Goal: Information Seeking & Learning: Learn about a topic

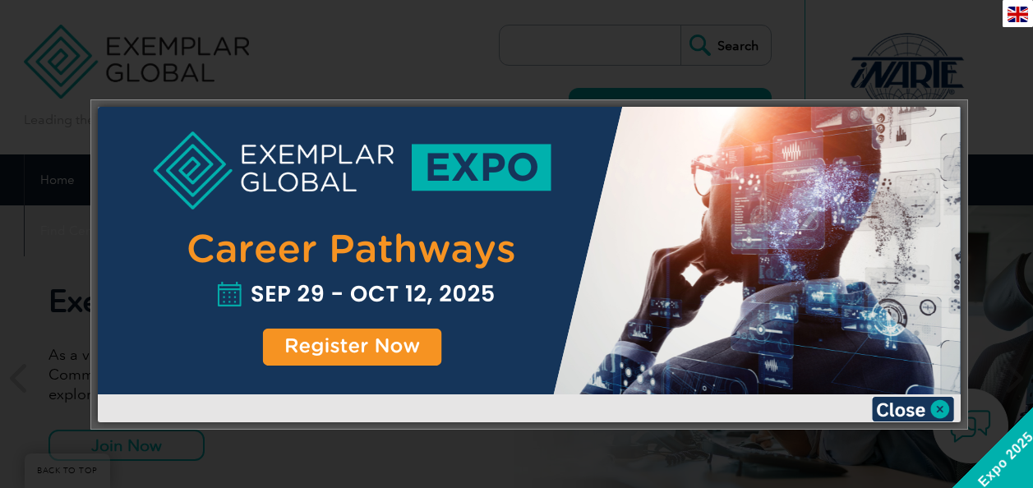
scroll to position [164, 0]
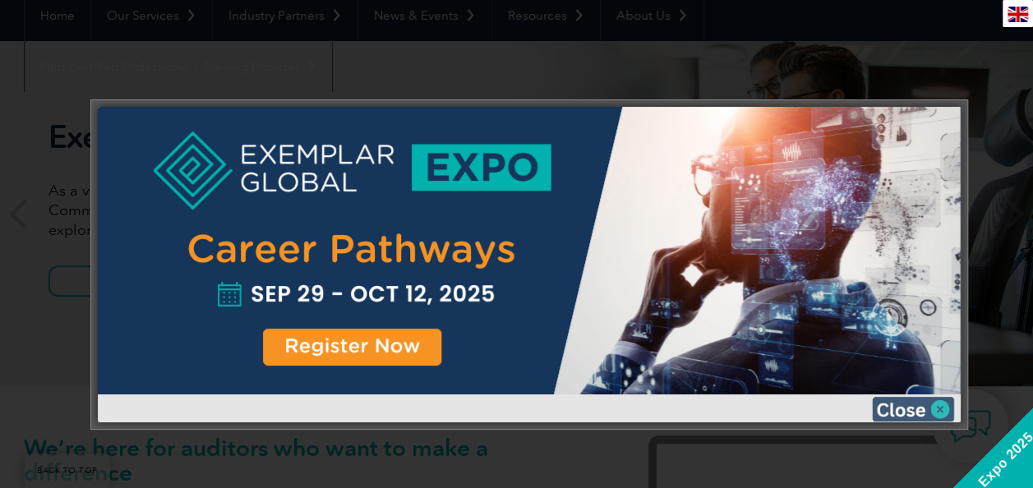
click at [928, 415] on img at bounding box center [913, 409] width 82 height 25
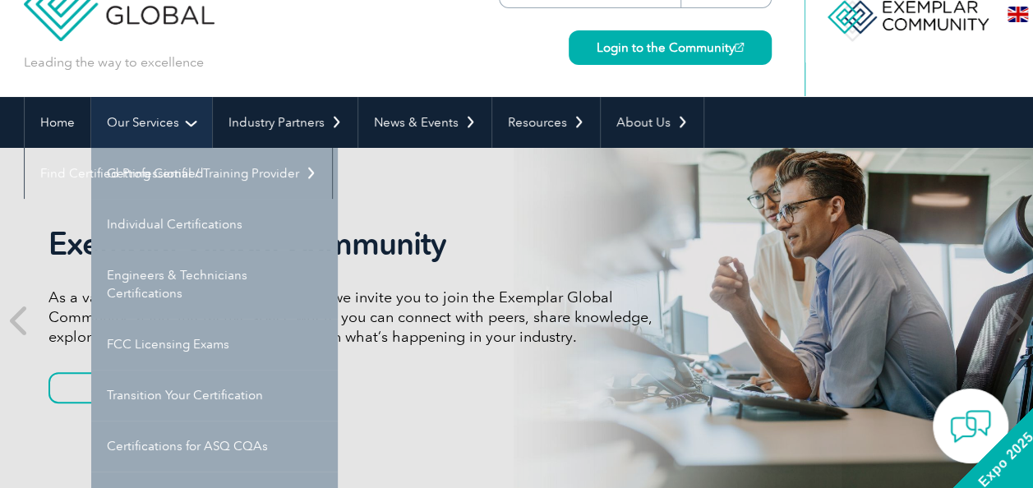
scroll to position [82, 0]
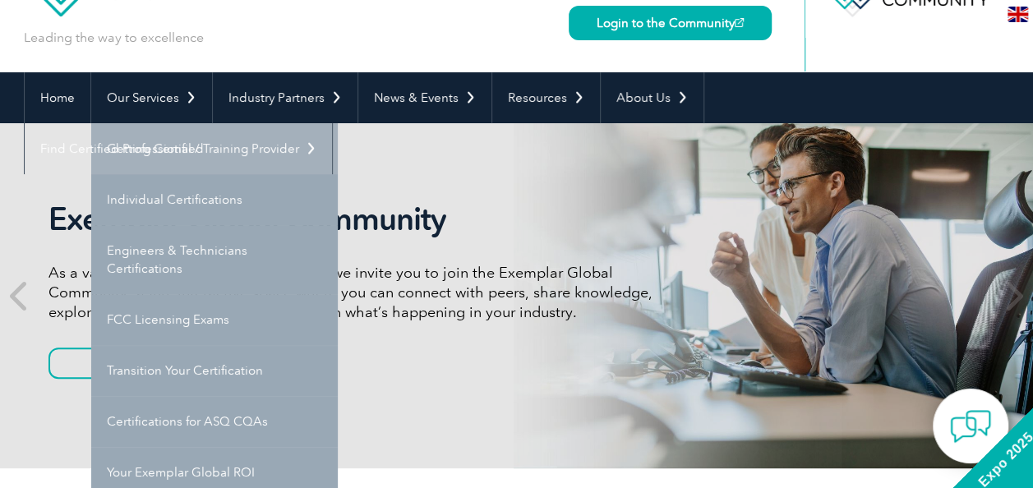
click at [186, 133] on link "Getting Certified" at bounding box center [214, 148] width 247 height 51
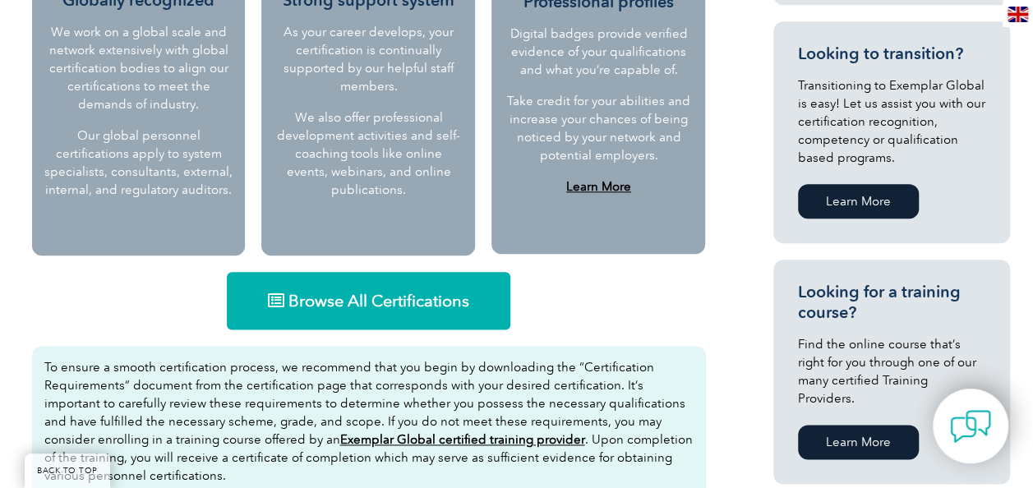
scroll to position [740, 0]
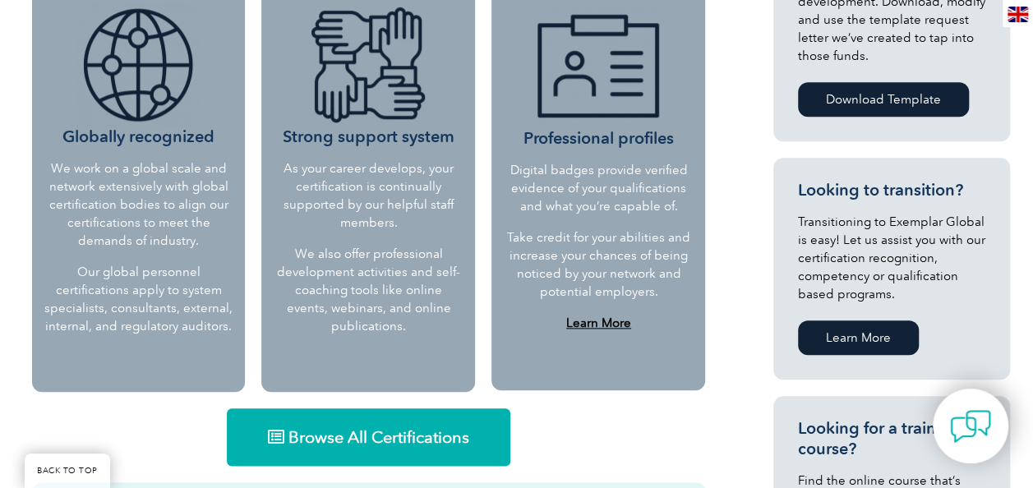
click at [414, 425] on link "Browse All Certifications" at bounding box center [369, 438] width 284 height 58
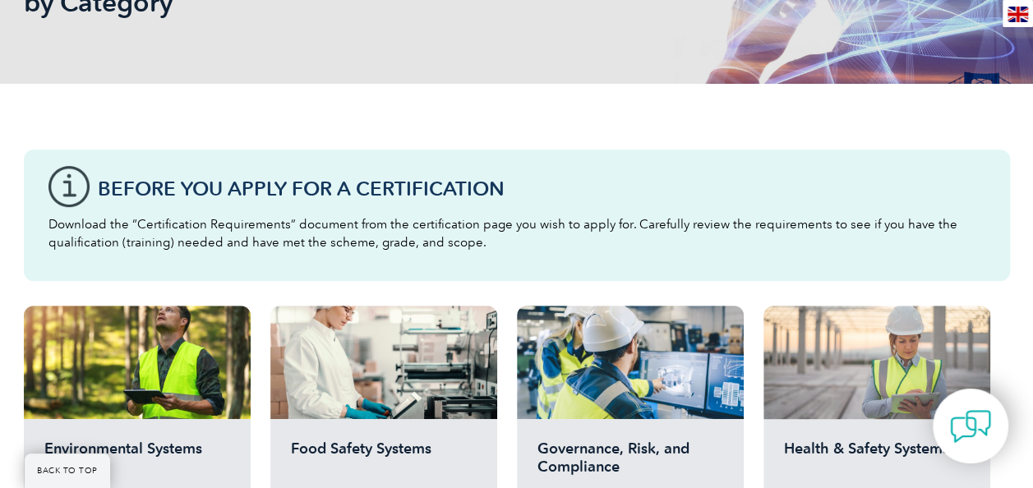
scroll to position [411, 0]
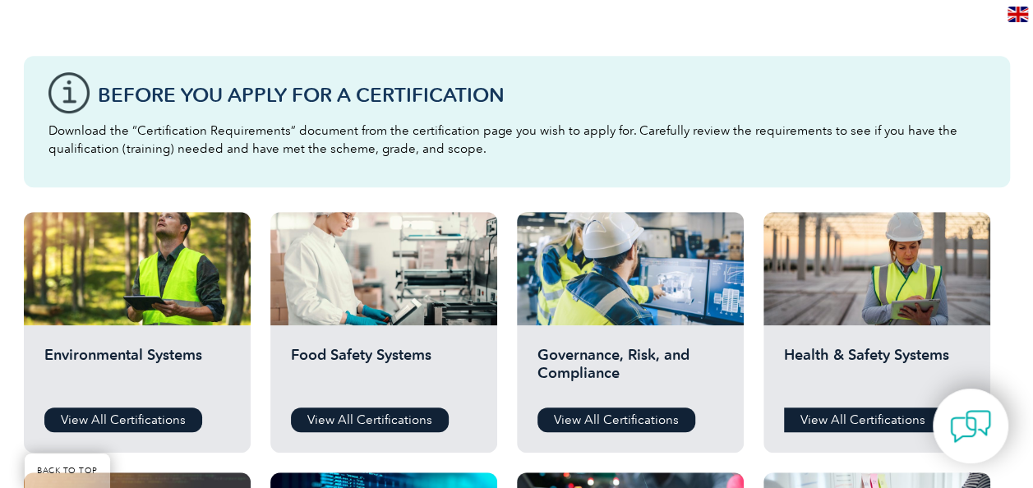
click at [845, 414] on link "View All Certifications" at bounding box center [863, 420] width 158 height 25
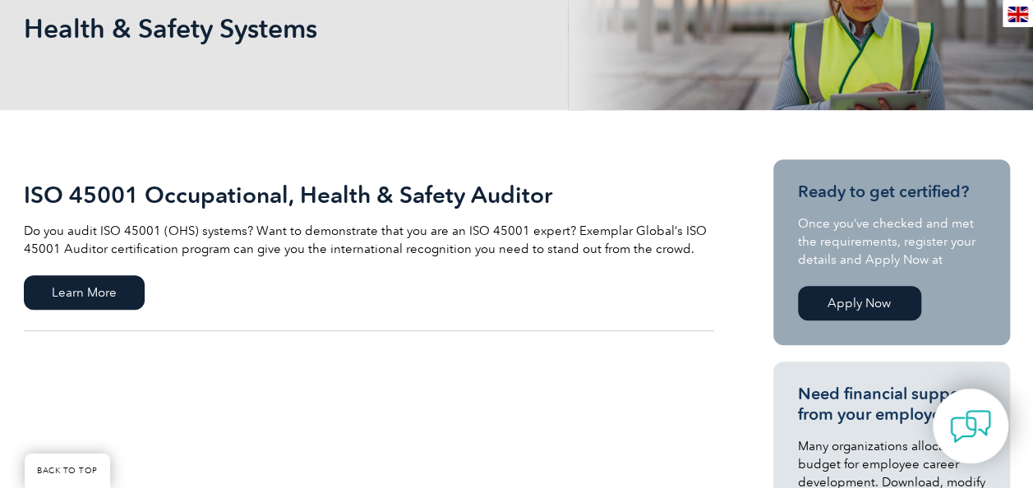
scroll to position [329, 0]
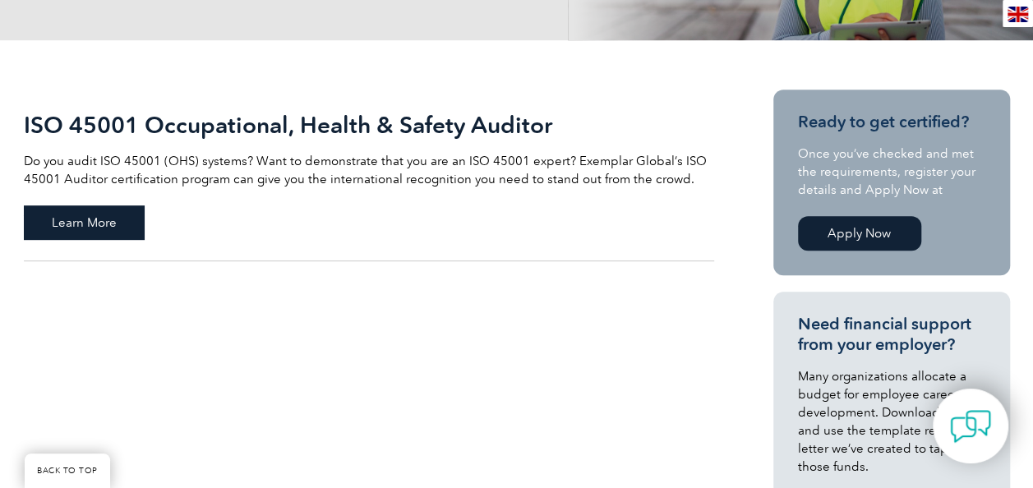
click at [94, 224] on span "Learn More" at bounding box center [84, 223] width 121 height 35
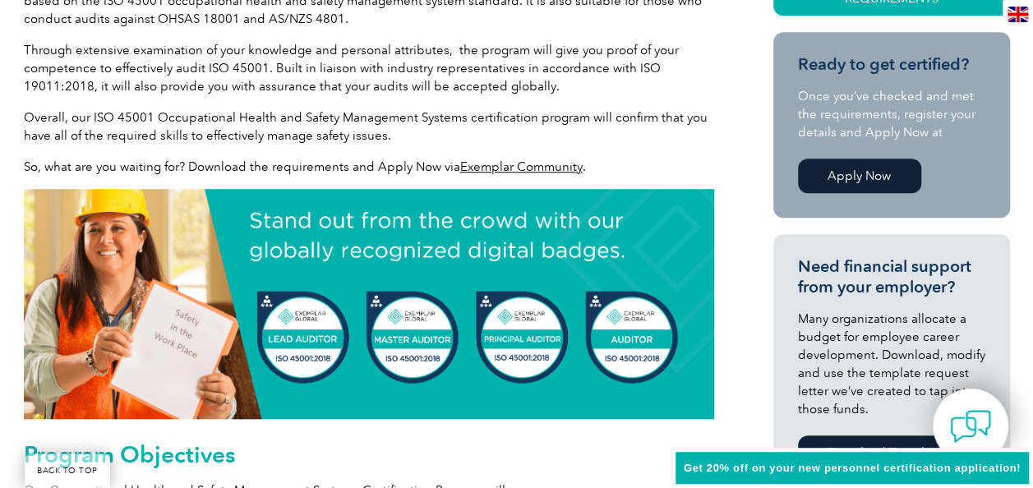
scroll to position [592, 0]
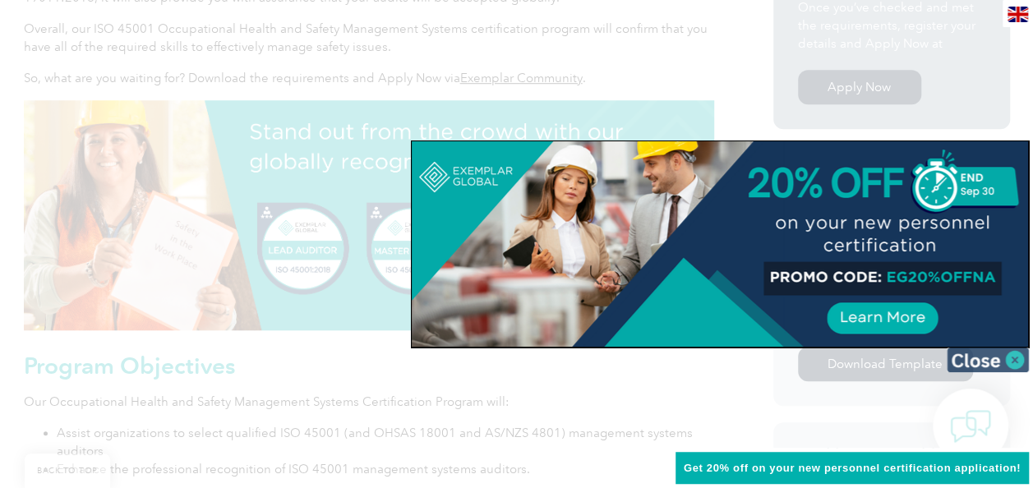
click at [1019, 363] on img at bounding box center [988, 360] width 82 height 25
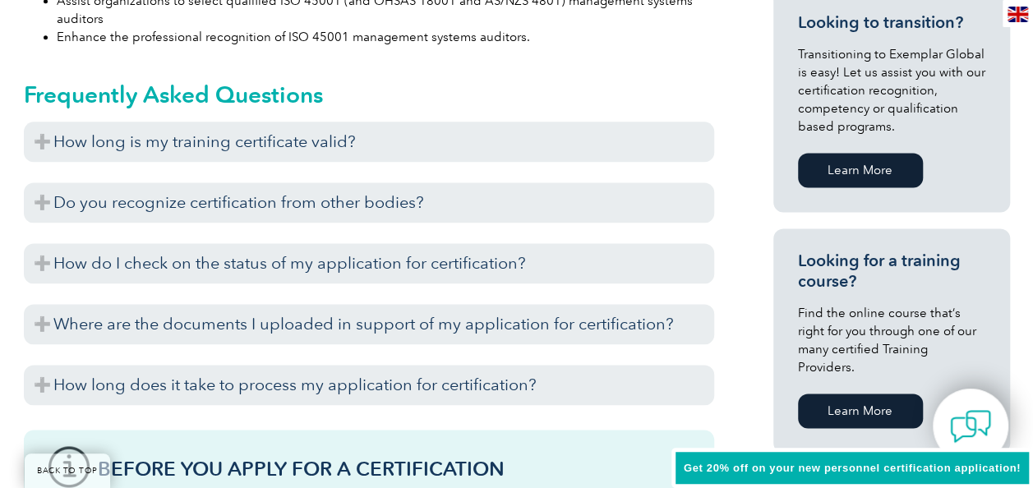
scroll to position [1000, 0]
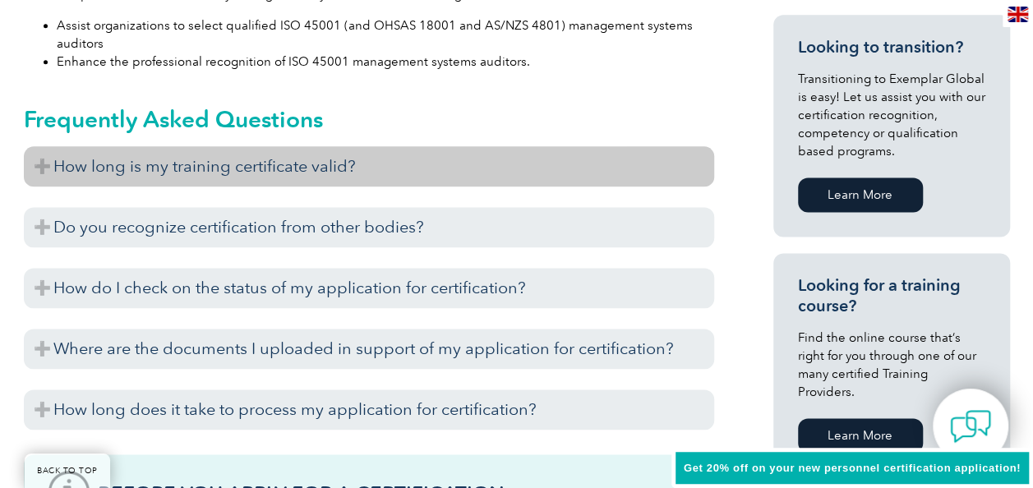
click at [37, 168] on h3 "How long is my training certificate valid?" at bounding box center [369, 166] width 691 height 40
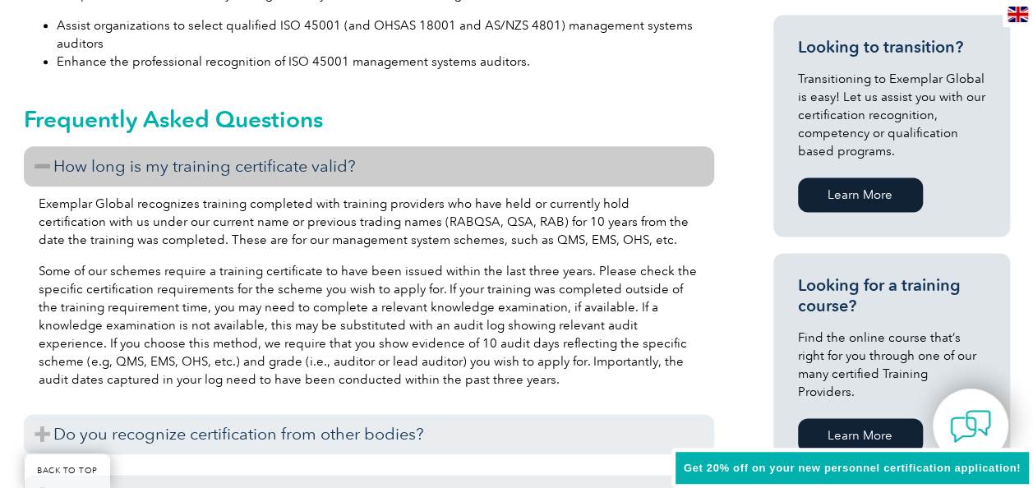
scroll to position [1164, 0]
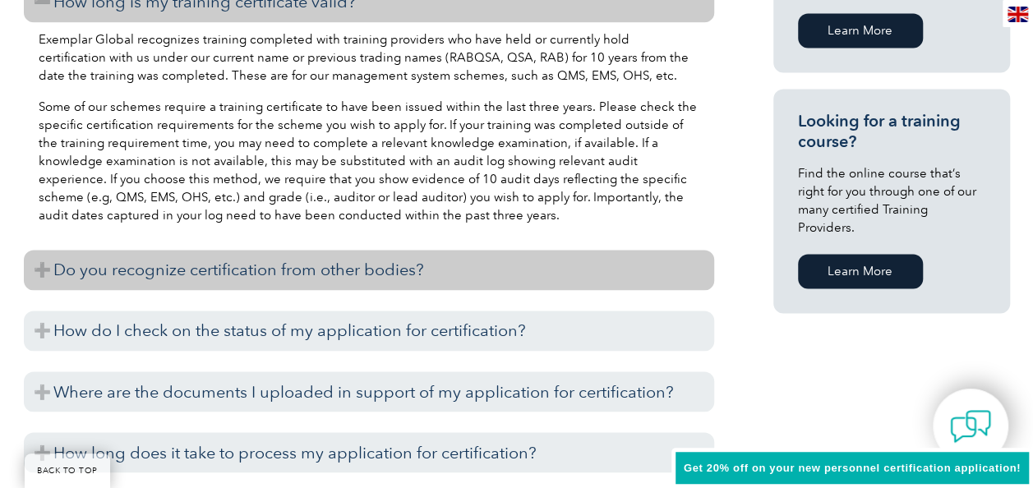
click at [412, 277] on h3 "Do you recognize certification from other bodies?" at bounding box center [369, 270] width 691 height 40
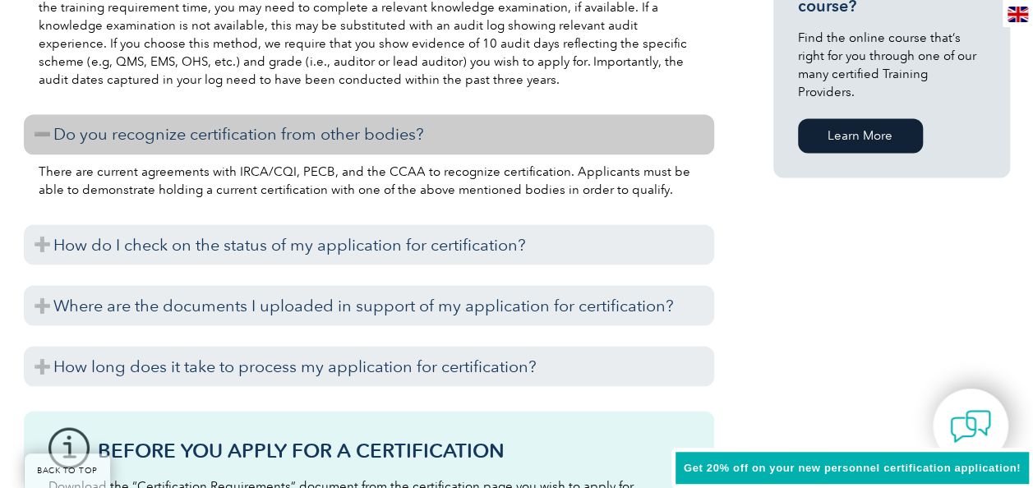
scroll to position [1329, 0]
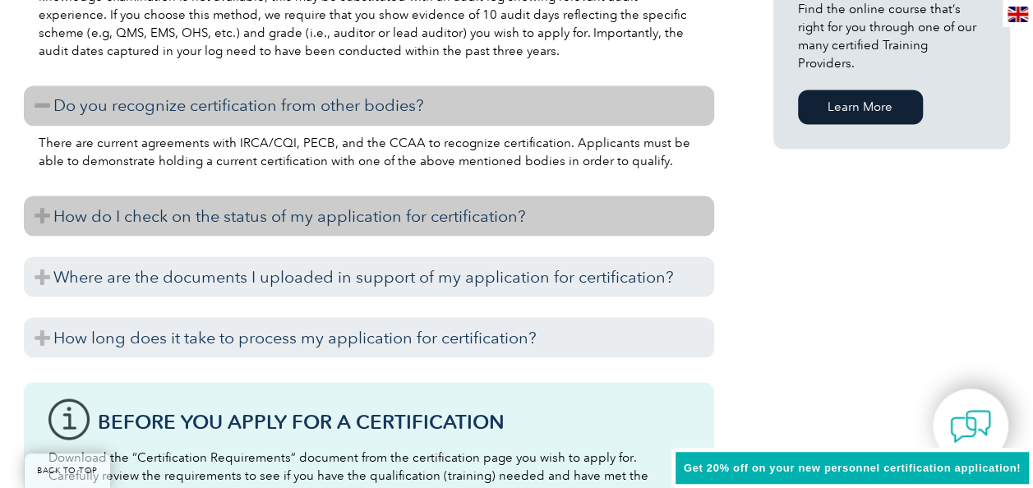
click at [412, 233] on h3 "How do I check on the status of my application for certification?" at bounding box center [369, 216] width 691 height 40
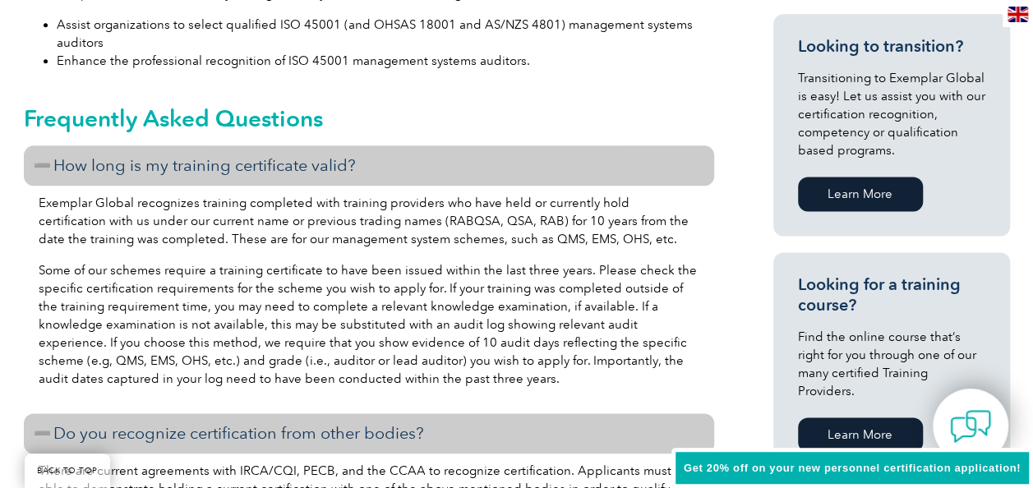
scroll to position [1069, 0]
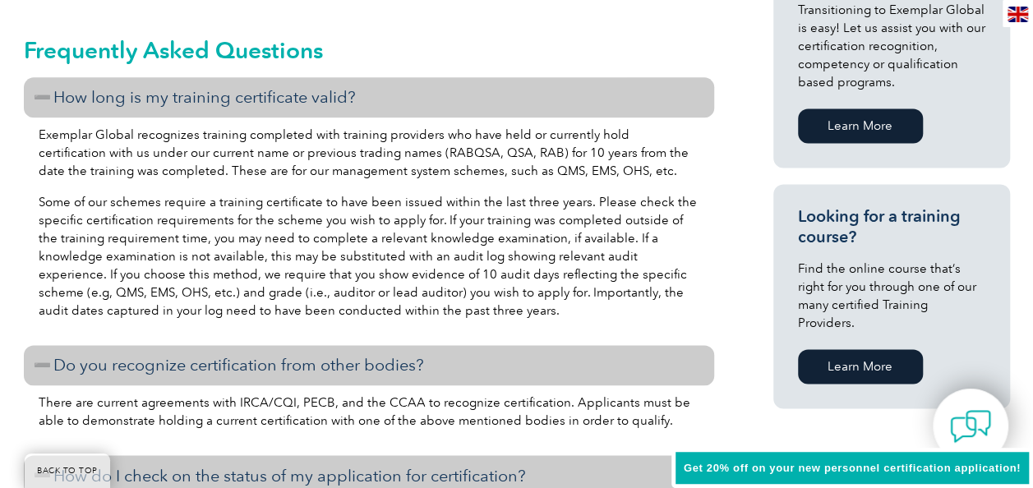
click at [823, 358] on link "Learn More" at bounding box center [860, 366] width 125 height 35
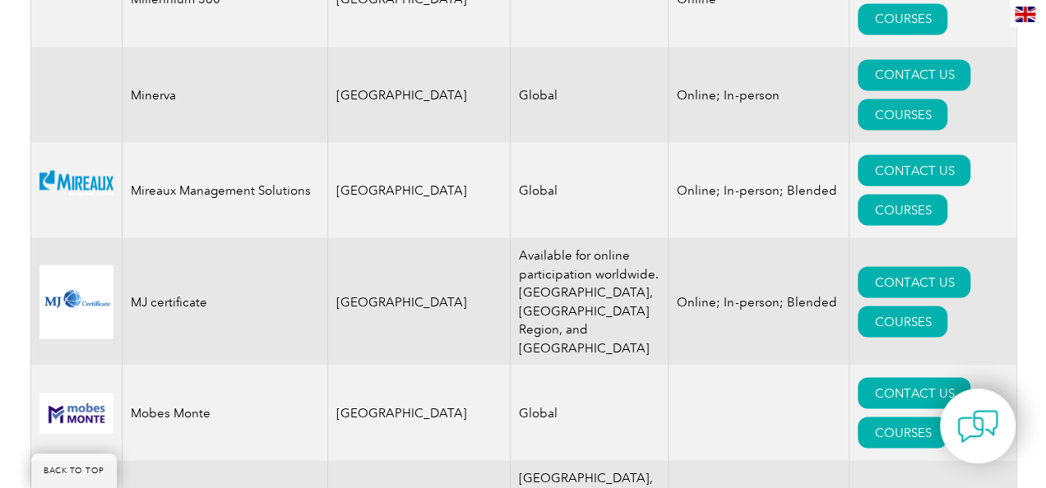
scroll to position [16935, 0]
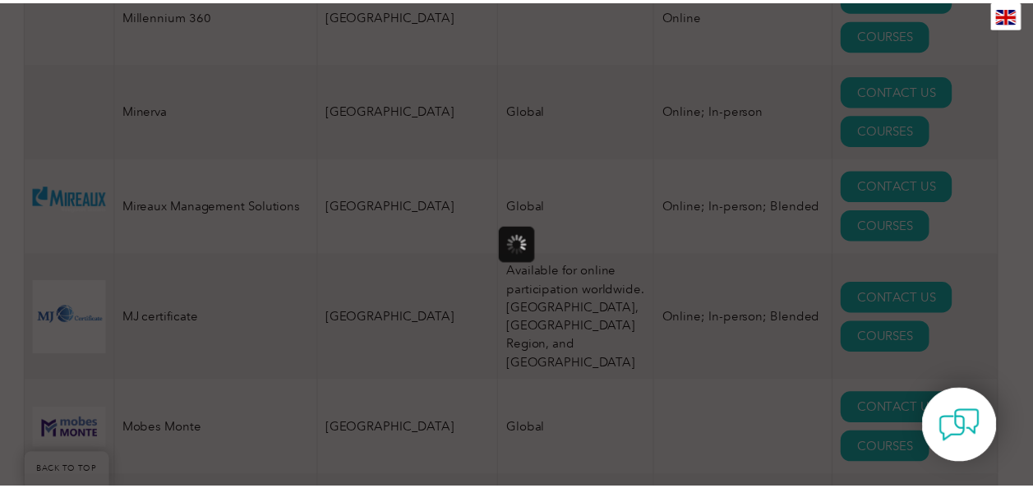
scroll to position [0, 0]
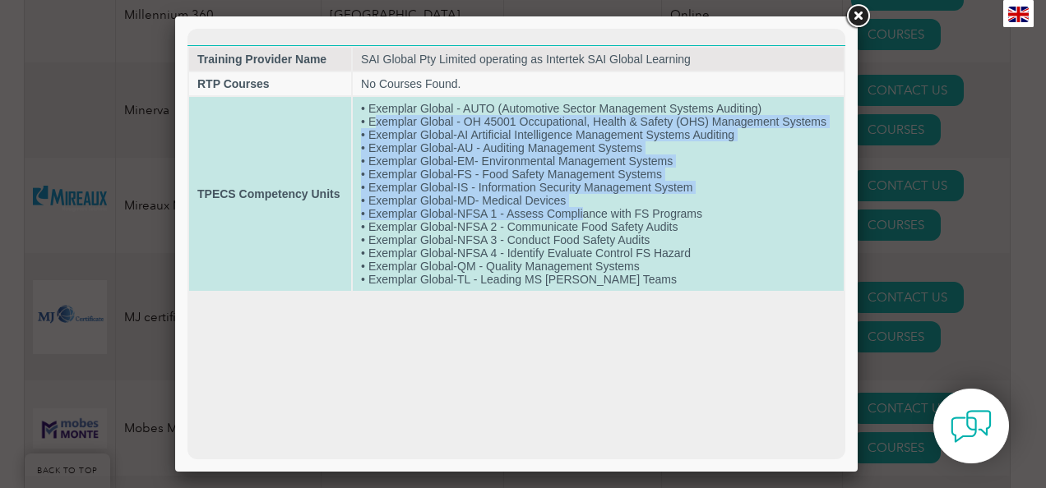
drag, startPoint x: 578, startPoint y: 210, endPoint x: 366, endPoint y: 113, distance: 232.9
click at [366, 113] on td "• Exemplar Global - AUTO (Automotive Sector Management Systems Auditing) • Exem…" at bounding box center [598, 194] width 491 height 194
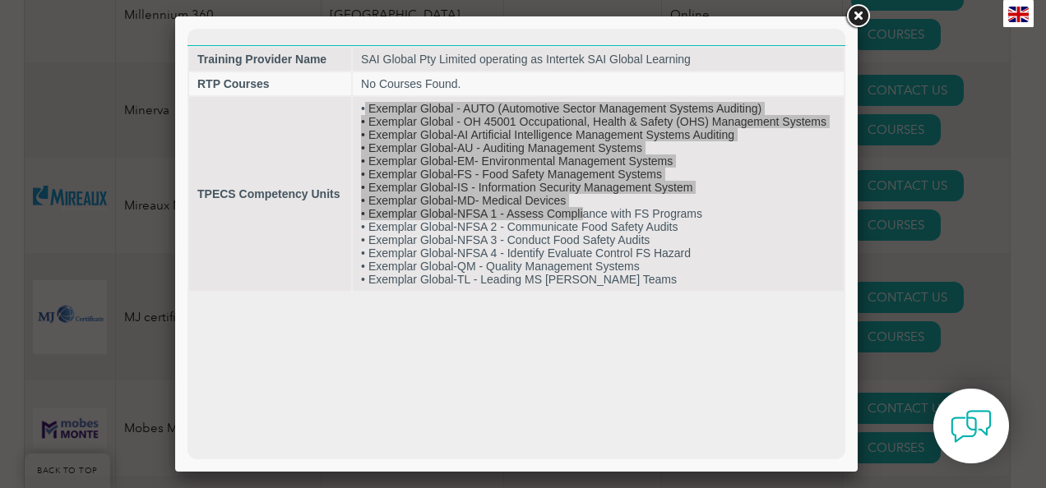
click at [857, 25] on link at bounding box center [858, 17] width 30 height 30
